Goal: Task Accomplishment & Management: Use online tool/utility

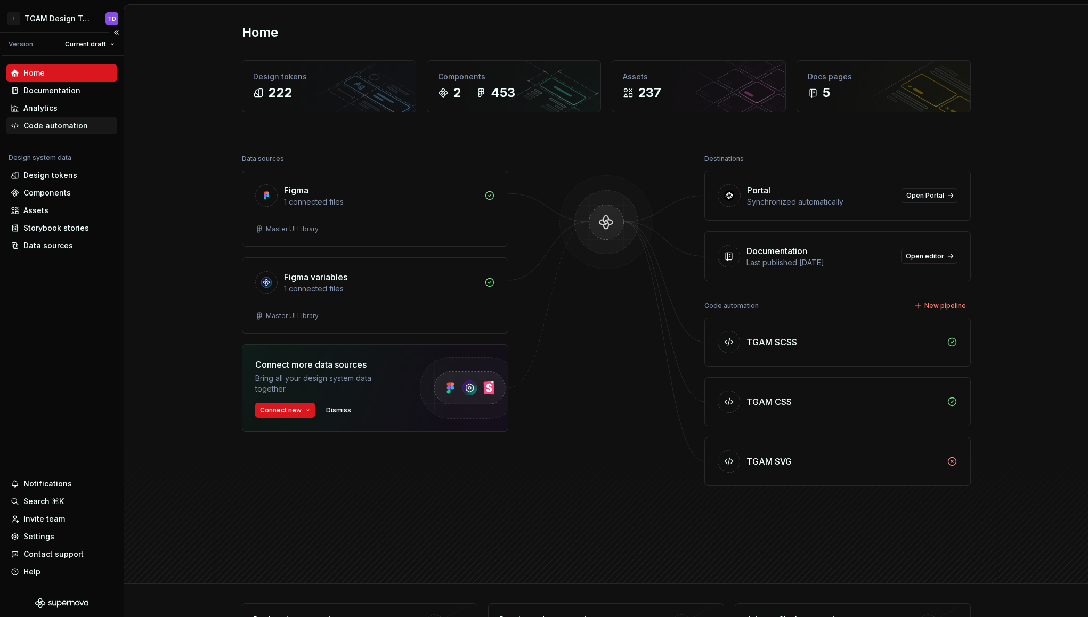
click at [70, 126] on div "Code automation" at bounding box center [55, 125] width 64 height 11
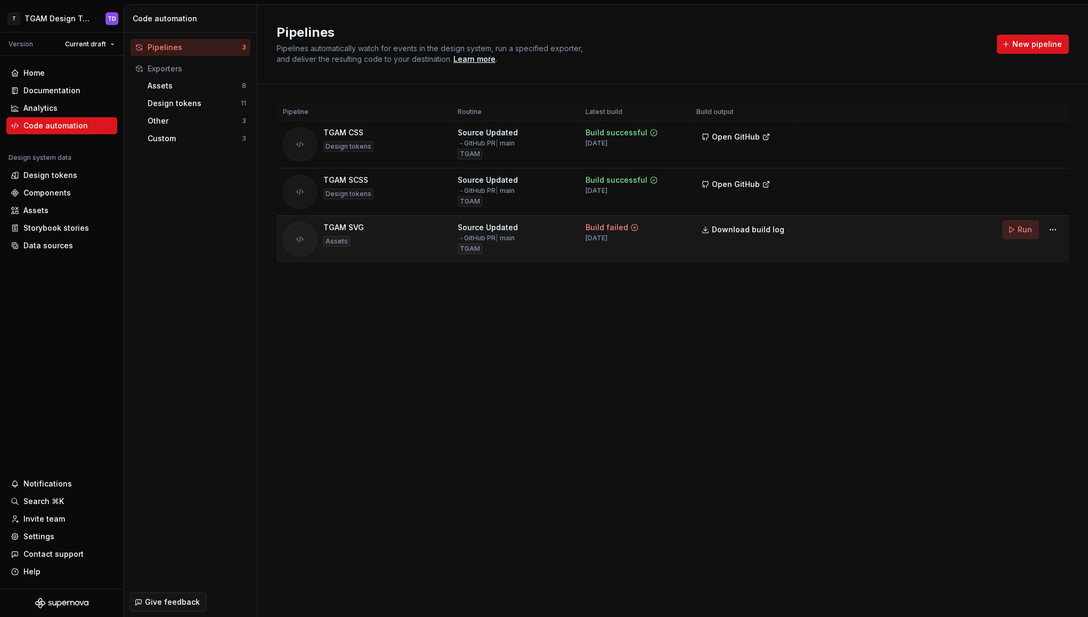
click at [1021, 231] on span "Run" at bounding box center [1025, 229] width 14 height 11
click at [759, 233] on span "Download build log" at bounding box center [748, 229] width 72 height 11
click at [175, 140] on div "Custom" at bounding box center [195, 138] width 94 height 11
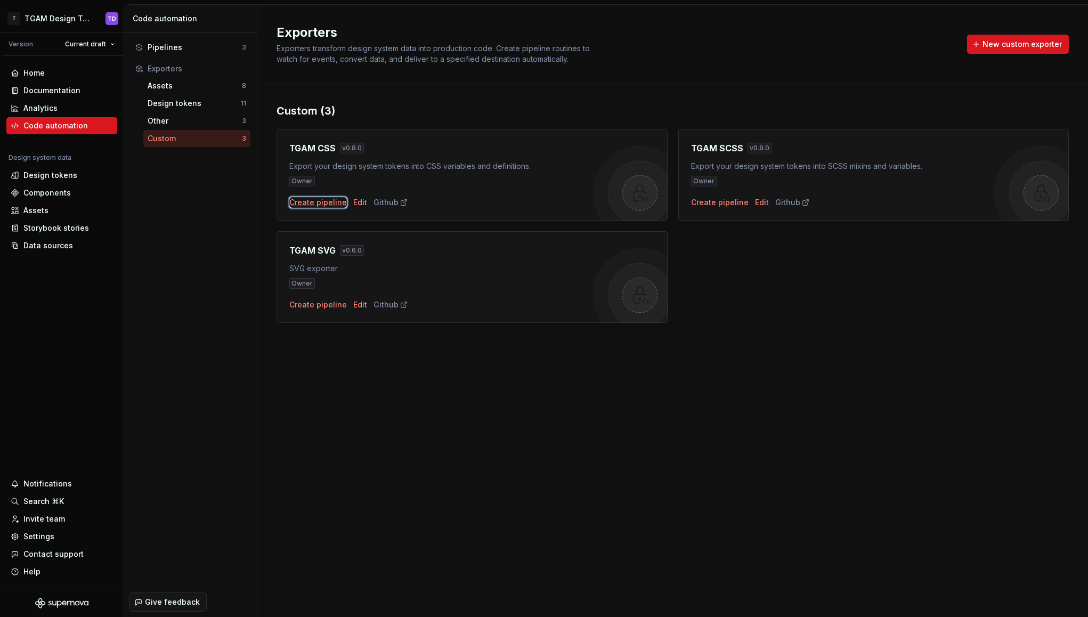
click at [318, 203] on div "Create pipeline" at bounding box center [318, 202] width 58 height 11
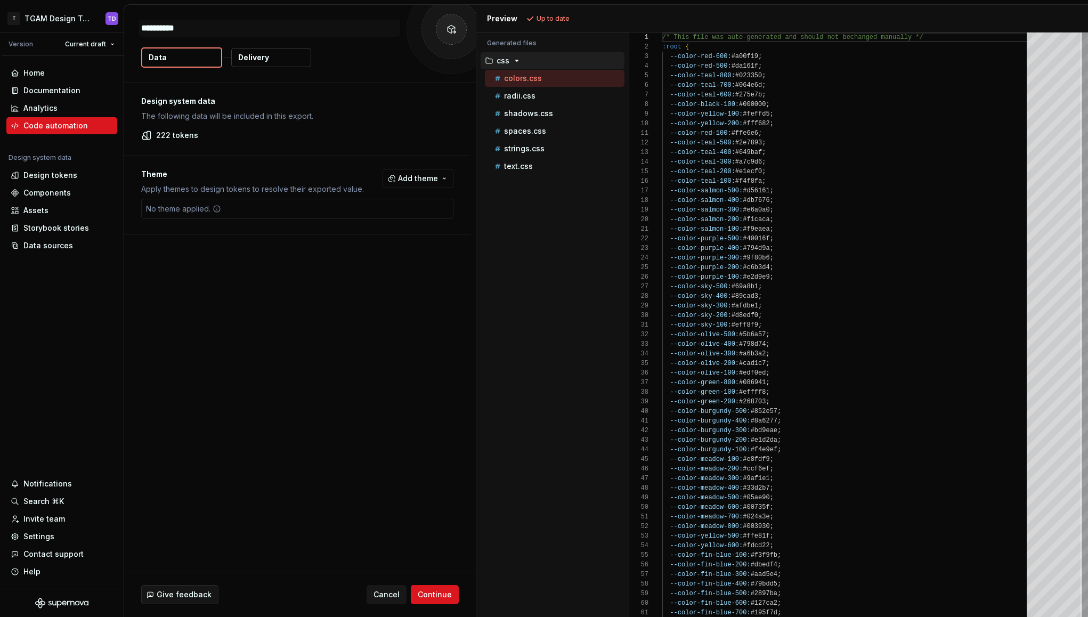
type textarea "*"
